Goal: Task Accomplishment & Management: Understand process/instructions

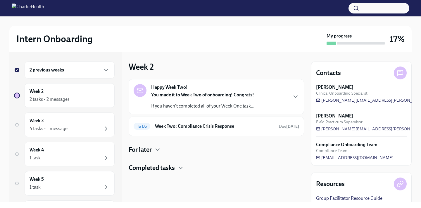
click at [204, 94] on strong "You made it to Week Two of onboarding! Congrats!" at bounding box center [202, 95] width 103 height 6
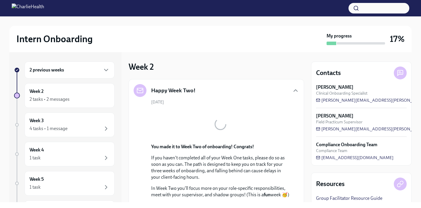
click at [95, 67] on div "2 previous weeks" at bounding box center [70, 69] width 80 height 7
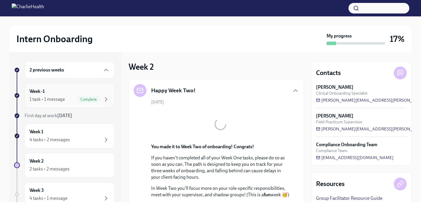
click at [71, 97] on div "1 task • 1 message Complete" at bounding box center [70, 99] width 80 height 7
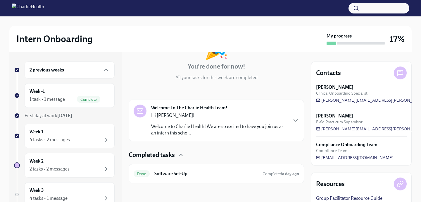
scroll to position [49, 0]
click at [261, 123] on p "Welcome to Charlie Health! We are so excited to have you join us as an intern t…" at bounding box center [219, 129] width 136 height 13
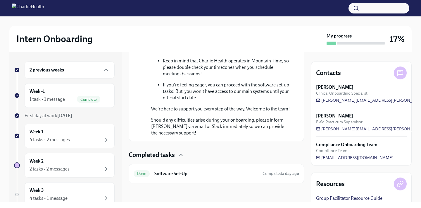
scroll to position [359, 0]
click at [58, 130] on div "Week 1 4 tasks • 2 messages" at bounding box center [70, 135] width 80 height 15
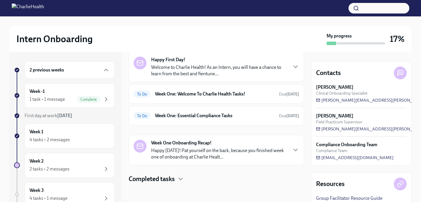
click at [239, 73] on p "Welcome to Charlie Health! As an Intern, you will have a chance to learn from t…" at bounding box center [219, 70] width 136 height 13
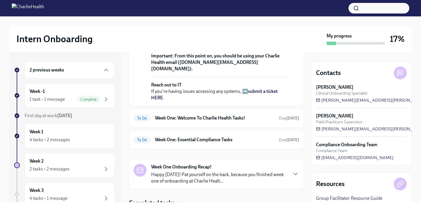
scroll to position [197, 0]
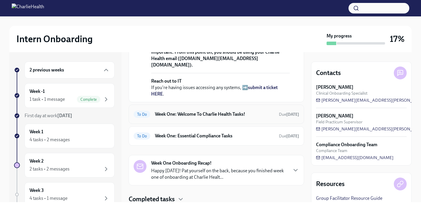
click at [232, 111] on h6 "Week One: Welcome To Charlie Health Tasks!" at bounding box center [214, 114] width 119 height 6
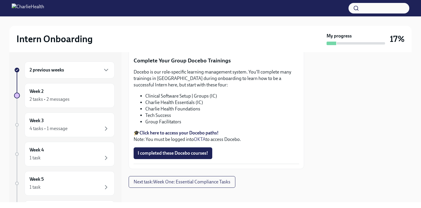
scroll to position [706, 0]
